Goal: Task Accomplishment & Management: Manage account settings

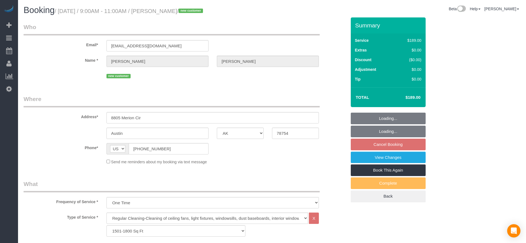
select select "[GEOGRAPHIC_DATA]"
select select "3"
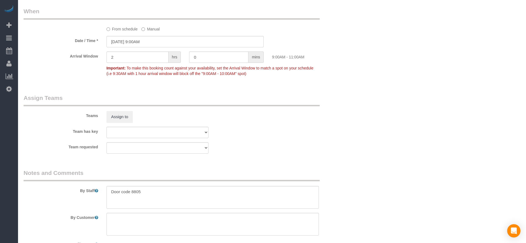
scroll to position [540, 0]
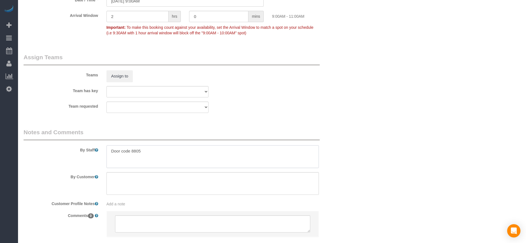
drag, startPoint x: 111, startPoint y: 151, endPoint x: 168, endPoint y: 151, distance: 57.3
click at [168, 151] on textarea at bounding box center [212, 156] width 212 height 23
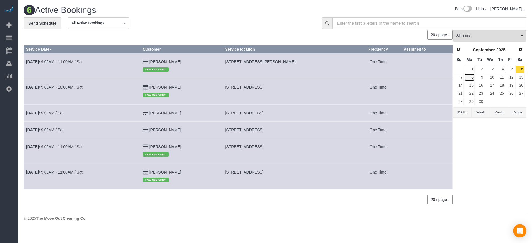
click at [470, 76] on link "8" at bounding box center [469, 77] width 10 height 7
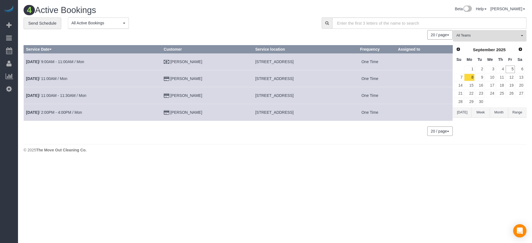
drag, startPoint x: 234, startPoint y: 61, endPoint x: 319, endPoint y: 63, distance: 84.8
click at [319, 63] on td "[STREET_ADDRESS]" at bounding box center [298, 61] width 91 height 17
copy span "[STREET_ADDRESS]"
click at [43, 60] on link "[DATE] 9:00AM - 11:00AM / Mon" at bounding box center [55, 62] width 58 height 4
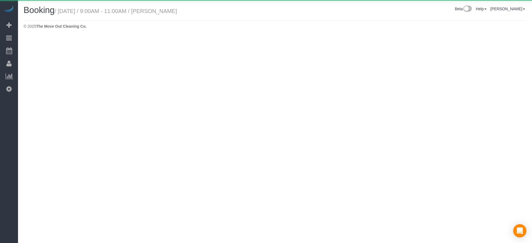
select select "[GEOGRAPHIC_DATA]"
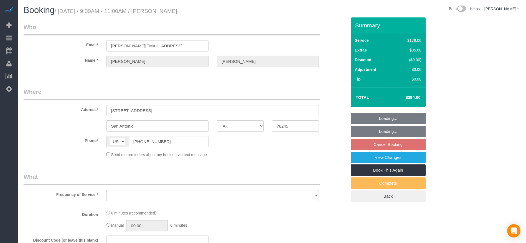
select select "object:1689"
select select "3"
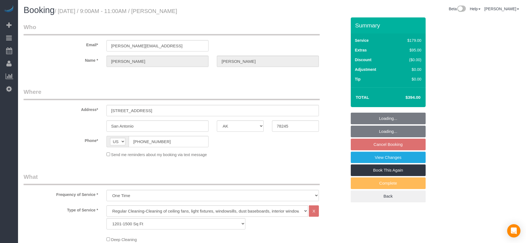
select select "object:1765"
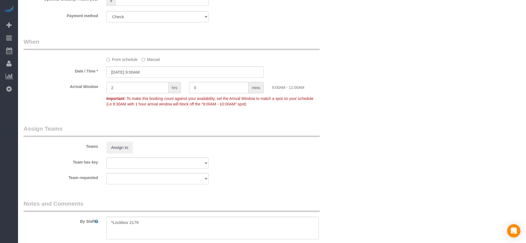
scroll to position [499, 0]
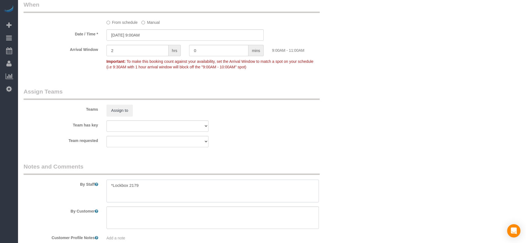
click at [114, 185] on textarea at bounding box center [212, 191] width 212 height 23
drag, startPoint x: 112, startPoint y: 184, endPoint x: 147, endPoint y: 186, distance: 34.9
click at [147, 186] on textarea at bounding box center [212, 191] width 212 height 23
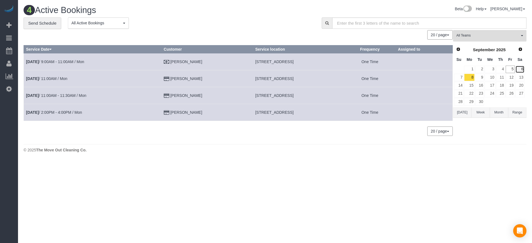
click at [523, 66] on link "6" at bounding box center [519, 69] width 9 height 7
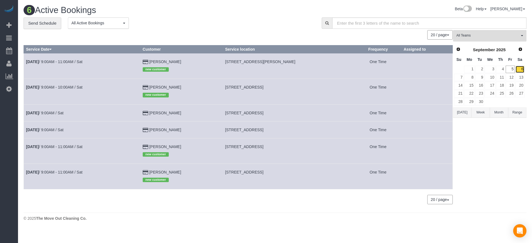
click at [522, 68] on link "6" at bounding box center [519, 69] width 9 height 7
drag, startPoint x: 227, startPoint y: 62, endPoint x: 286, endPoint y: 65, distance: 58.8
click at [286, 65] on td "[STREET_ADDRESS][PERSON_NAME]" at bounding box center [289, 65] width 132 height 25
copy span "[STREET_ADDRESS][PERSON_NAME]"
click at [47, 62] on link "[DATE] 9:00AM - 11:00AM / Sat" at bounding box center [54, 62] width 57 height 4
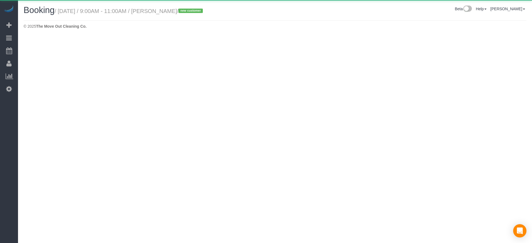
select select "[GEOGRAPHIC_DATA]"
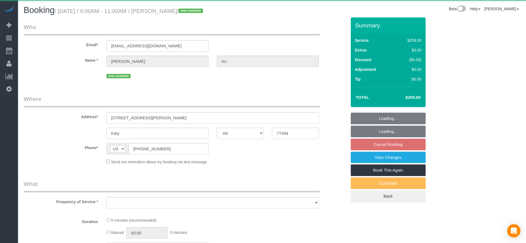
select select "object:2447"
select select "string:fspay-04d7e920-4a30-4bd3-bc8b-eb7f4edf0cb2"
select select "3"
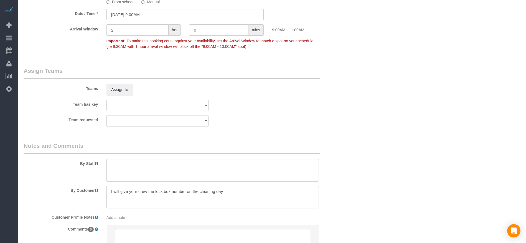
scroll to position [540, 0]
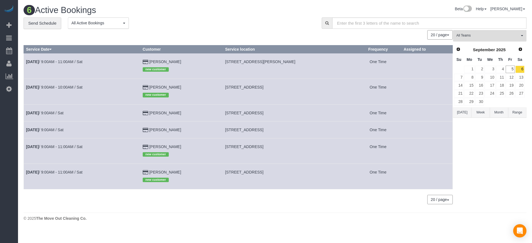
drag, startPoint x: 226, startPoint y: 58, endPoint x: 301, endPoint y: 70, distance: 76.2
click at [301, 70] on td "[STREET_ADDRESS][PERSON_NAME]" at bounding box center [289, 65] width 132 height 25
copy span "[STREET_ADDRESS][PERSON_NAME]"
drag, startPoint x: 227, startPoint y: 114, endPoint x: 291, endPoint y: 112, distance: 63.7
click at [291, 112] on td "[STREET_ADDRESS]" at bounding box center [289, 112] width 132 height 17
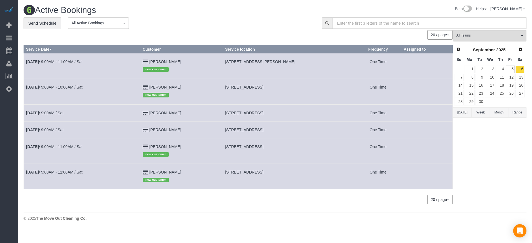
copy span "[STREET_ADDRESS]"
click at [45, 112] on link "[DATE] 9:00AM / Sat" at bounding box center [44, 113] width 37 height 4
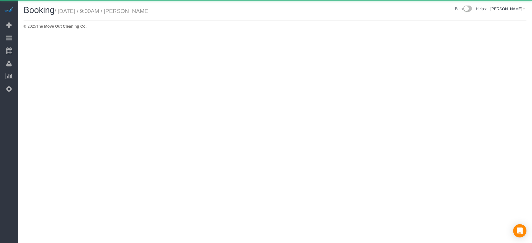
select select "[GEOGRAPHIC_DATA]"
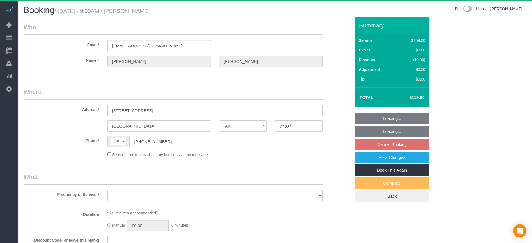
select select "object:2996"
select select "string:fspay-aedf7e0a-a469-4c51-af18-bb23d565856b"
select select "3"
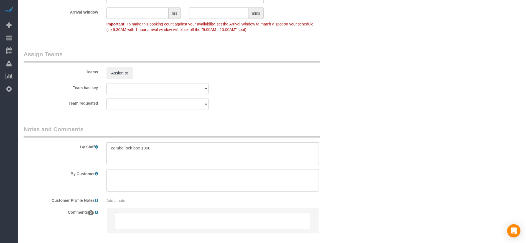
scroll to position [561, 0]
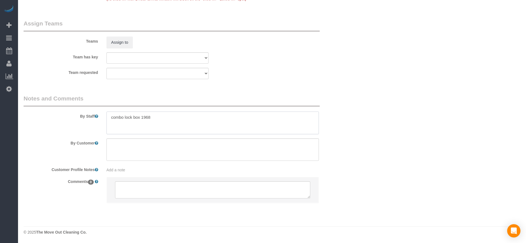
drag, startPoint x: 111, startPoint y: 117, endPoint x: 162, endPoint y: 117, distance: 50.2
click at [162, 117] on textarea at bounding box center [212, 123] width 212 height 23
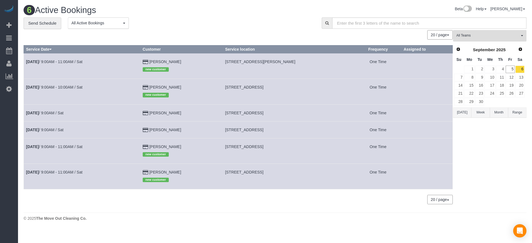
drag, startPoint x: 227, startPoint y: 130, endPoint x: 286, endPoint y: 130, distance: 59.6
click at [292, 130] on td "[STREET_ADDRESS]" at bounding box center [289, 129] width 132 height 17
copy span "[STREET_ADDRESS]"
click at [62, 128] on link "[DATE] 9:00AM / Sat" at bounding box center [44, 130] width 37 height 4
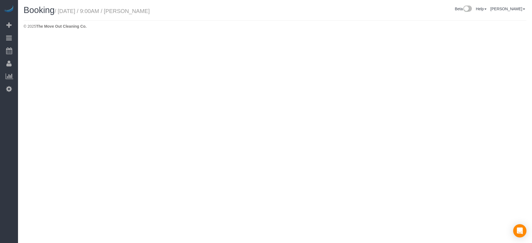
select select "[GEOGRAPHIC_DATA]"
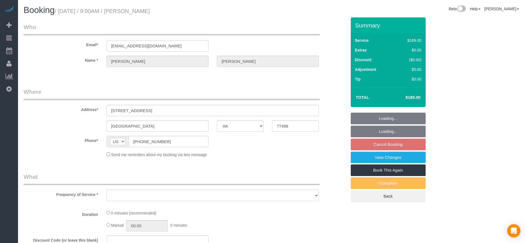
select select "string:fspay-513aab91-ade2-4e36-ad03-97c1767b1fd3"
select select "3"
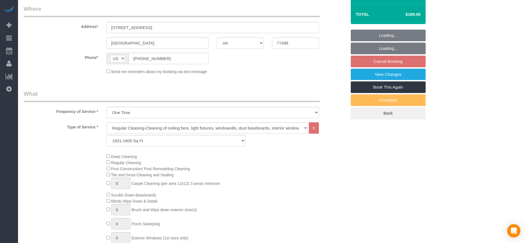
select select "object:3551"
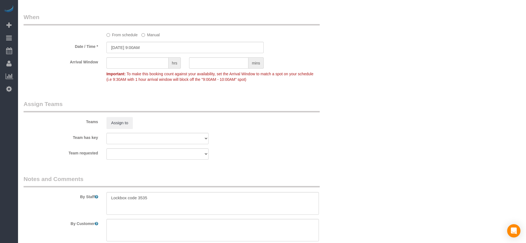
scroll to position [499, 0]
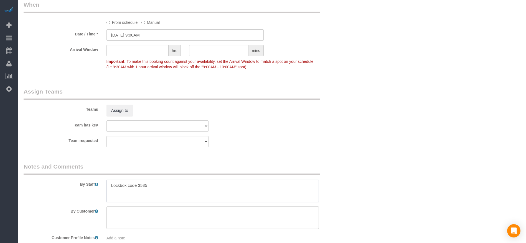
drag, startPoint x: 111, startPoint y: 188, endPoint x: 166, endPoint y: 186, distance: 55.4
click at [166, 186] on textarea at bounding box center [212, 191] width 212 height 23
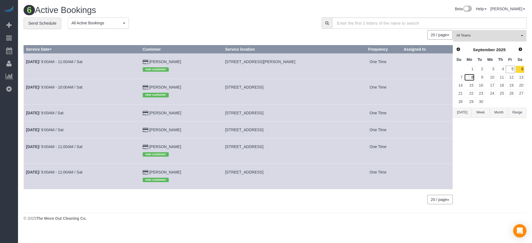
click at [464, 77] on td "8" at bounding box center [469, 77] width 11 height 8
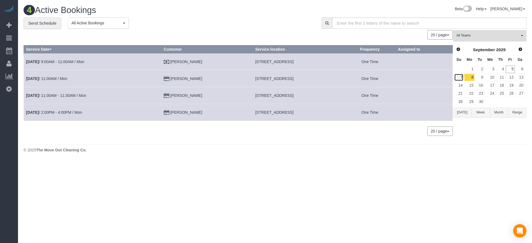
click at [461, 76] on link "7" at bounding box center [458, 77] width 9 height 7
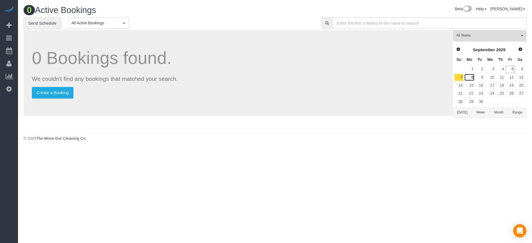
click at [473, 77] on link "8" at bounding box center [469, 77] width 10 height 7
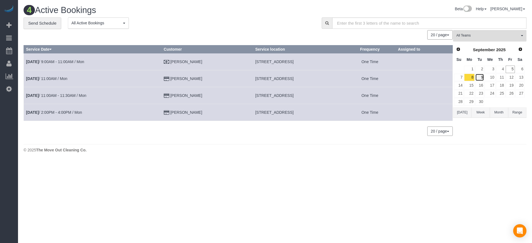
click at [482, 76] on link "9" at bounding box center [479, 77] width 9 height 7
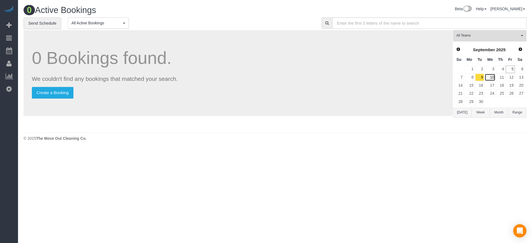
click at [490, 78] on link "10" at bounding box center [490, 77] width 11 height 7
click at [503, 78] on link "11" at bounding box center [500, 77] width 9 height 7
click at [511, 79] on link "12" at bounding box center [510, 77] width 9 height 7
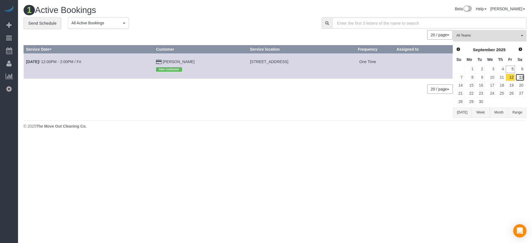
click at [522, 78] on link "13" at bounding box center [519, 77] width 9 height 7
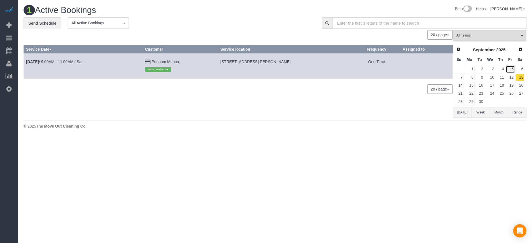
click at [512, 68] on link "5" at bounding box center [510, 69] width 9 height 7
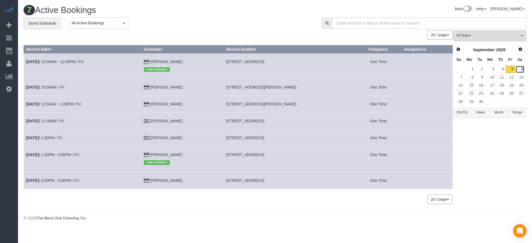
click at [522, 70] on link "6" at bounding box center [519, 69] width 9 height 7
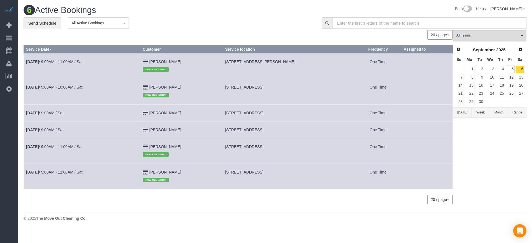
drag, startPoint x: 227, startPoint y: 147, endPoint x: 304, endPoint y: 146, distance: 77.8
click at [304, 146] on td "[STREET_ADDRESS]" at bounding box center [289, 150] width 132 height 25
copy span "[STREET_ADDRESS]"
click at [62, 145] on link "[DATE] 9:00AM - 11:00AM / Sat" at bounding box center [54, 147] width 57 height 4
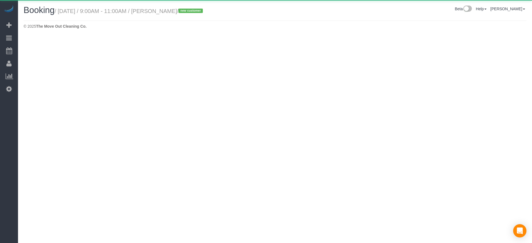
select select "[GEOGRAPHIC_DATA]"
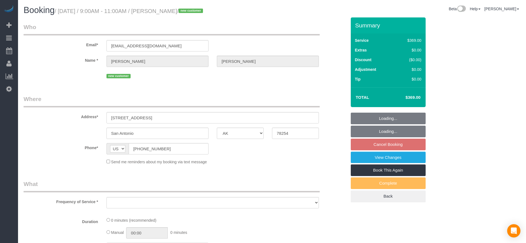
select select "object:4336"
select select "string:fspay-7a45f5d6-9c5c-4617-89f6-d62141613180"
select select "3"
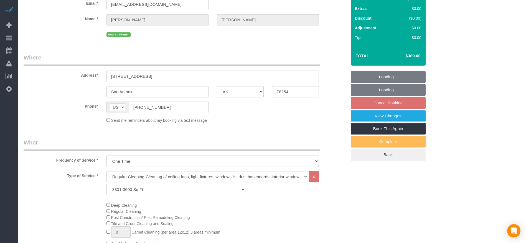
select select "object:4423"
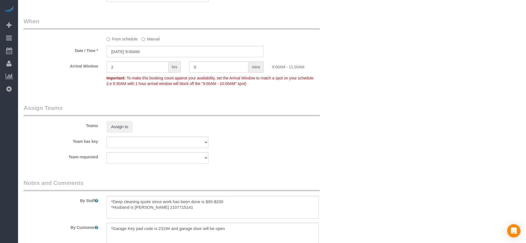
scroll to position [499, 0]
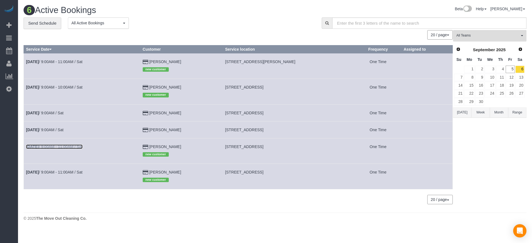
click at [47, 148] on link "[DATE] 9:00AM - 11:00AM / Sat" at bounding box center [54, 147] width 57 height 4
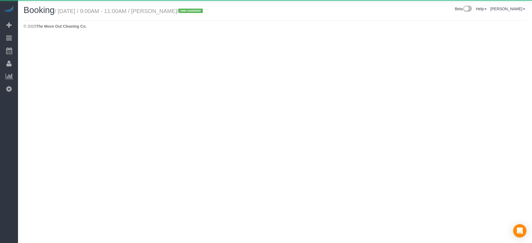
select select "[GEOGRAPHIC_DATA]"
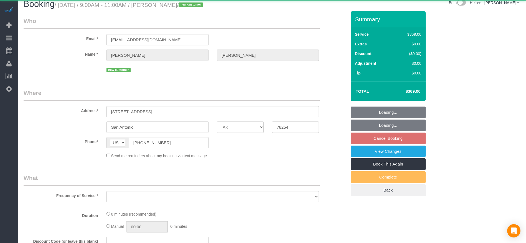
select select "string:fspay-7a45f5d6-9c5c-4617-89f6-d62141613180"
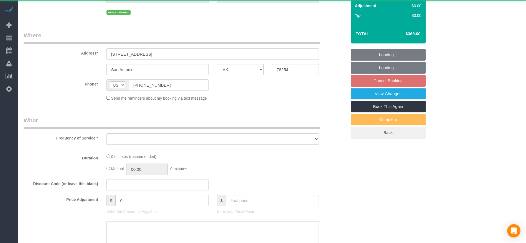
select select "object:4984"
select select "3"
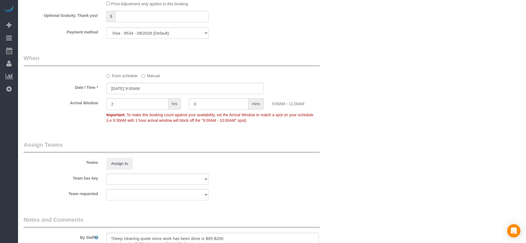
scroll to position [540, 0]
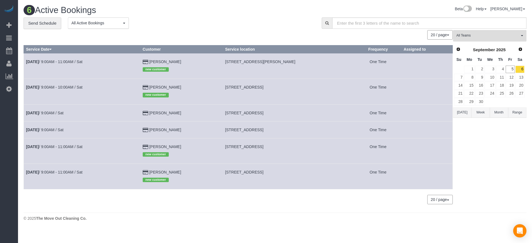
click at [463, 112] on button "[DATE]" at bounding box center [462, 112] width 18 height 10
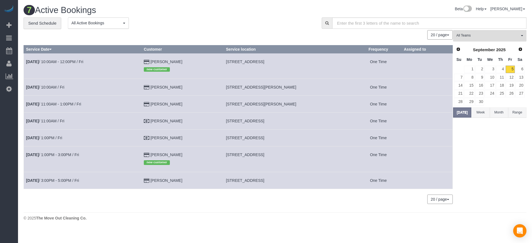
drag, startPoint x: 226, startPoint y: 154, endPoint x: 304, endPoint y: 155, distance: 78.7
click at [309, 156] on td "[STREET_ADDRESS]" at bounding box center [290, 159] width 132 height 25
copy span "[STREET_ADDRESS]"
drag, startPoint x: 227, startPoint y: 60, endPoint x: 299, endPoint y: 61, distance: 72.3
click at [299, 61] on td "[STREET_ADDRESS]" at bounding box center [290, 65] width 132 height 25
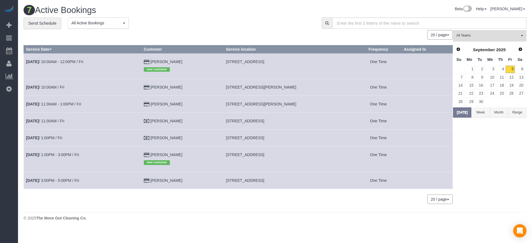
copy span "[STREET_ADDRESS]"
click at [523, 68] on link "6" at bounding box center [519, 69] width 9 height 7
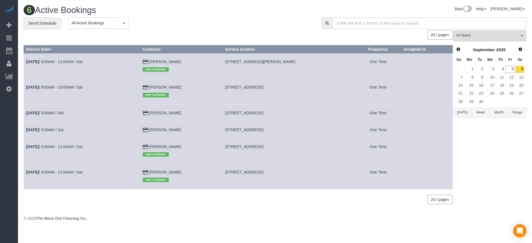
click at [462, 110] on button "[DATE]" at bounding box center [462, 112] width 18 height 10
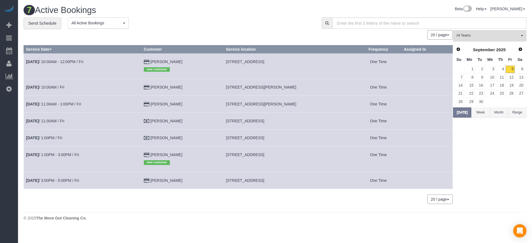
drag, startPoint x: 227, startPoint y: 181, endPoint x: 298, endPoint y: 183, distance: 71.0
click at [298, 183] on td "[STREET_ADDRESS]" at bounding box center [290, 180] width 132 height 17
copy span "[STREET_ADDRESS]"
